Goal: Task Accomplishment & Management: Manage account settings

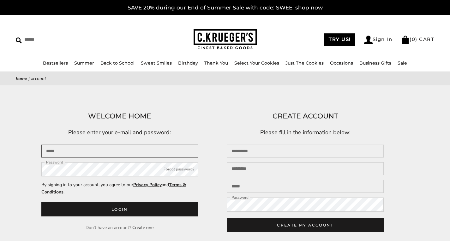
click at [77, 145] on input "Email" at bounding box center [119, 151] width 157 height 13
click at [364, 43] on img at bounding box center [368, 40] width 9 height 9
click at [116, 156] on input "Email" at bounding box center [119, 151] width 157 height 13
